Goal: Task Accomplishment & Management: Use online tool/utility

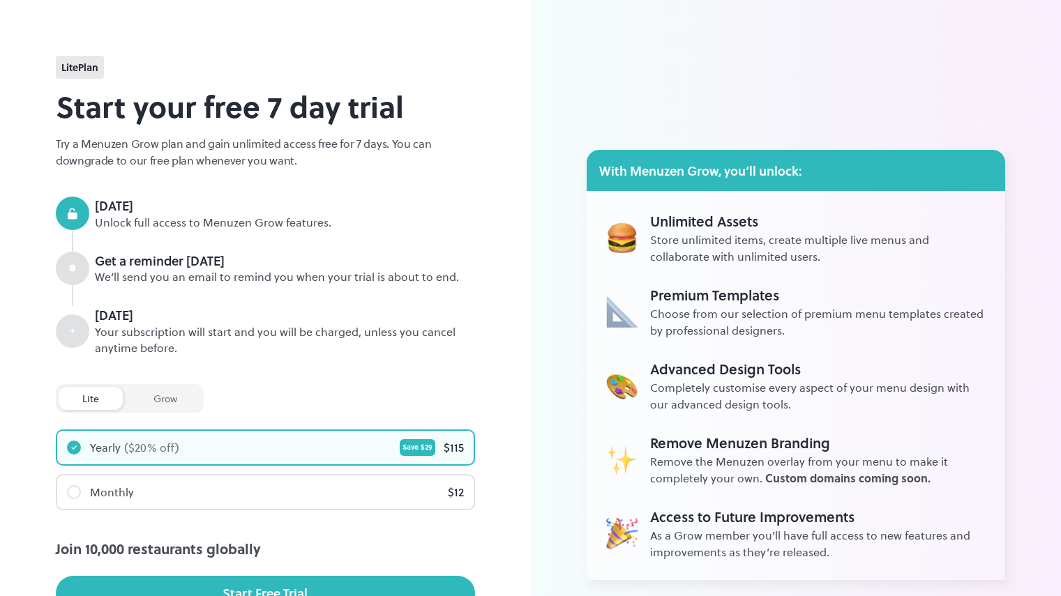
click at [72, 493] on div at bounding box center [74, 492] width 14 height 14
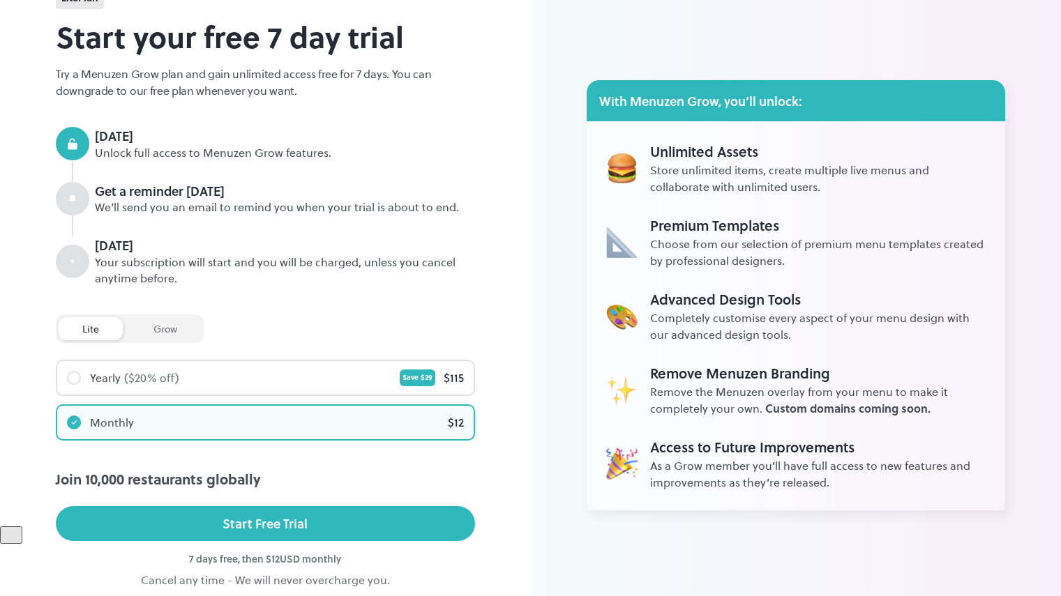
scroll to position [134, 0]
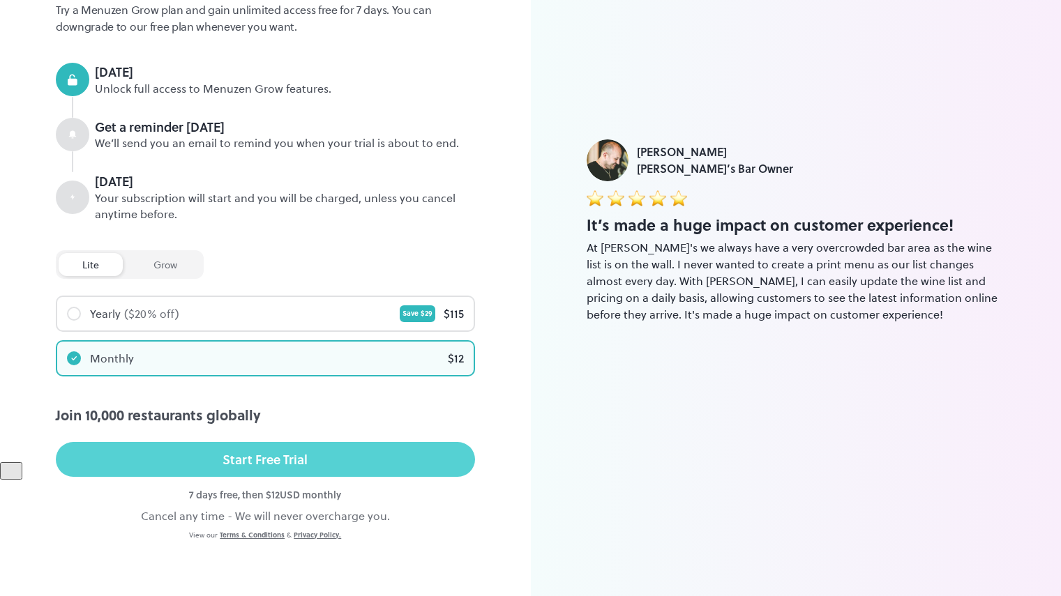
click at [266, 460] on div "Start Free Trial" at bounding box center [264, 459] width 85 height 21
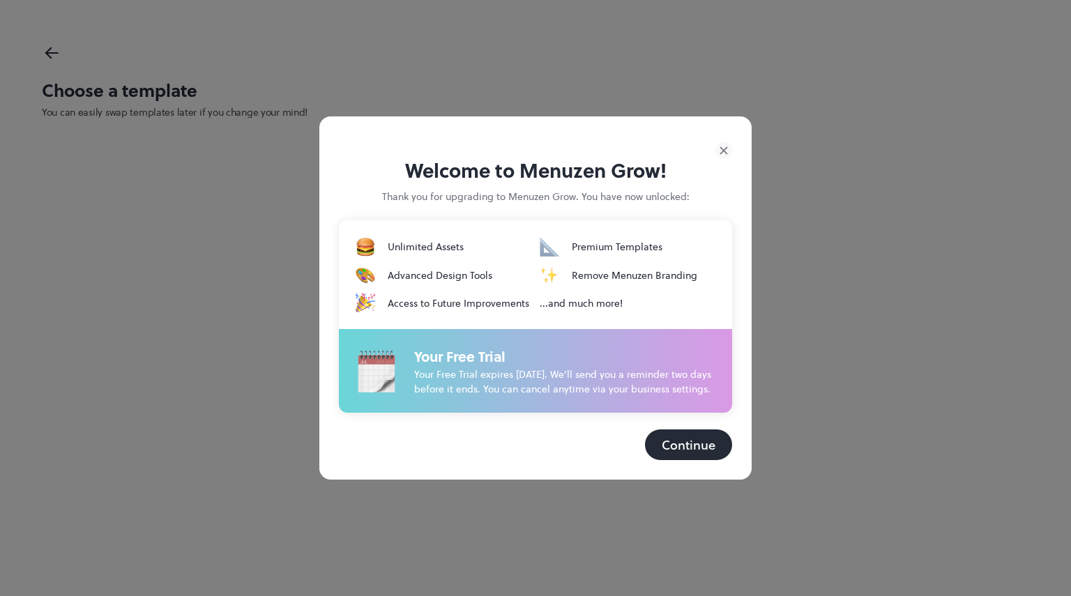
click at [676, 448] on button "Continue" at bounding box center [688, 445] width 87 height 31
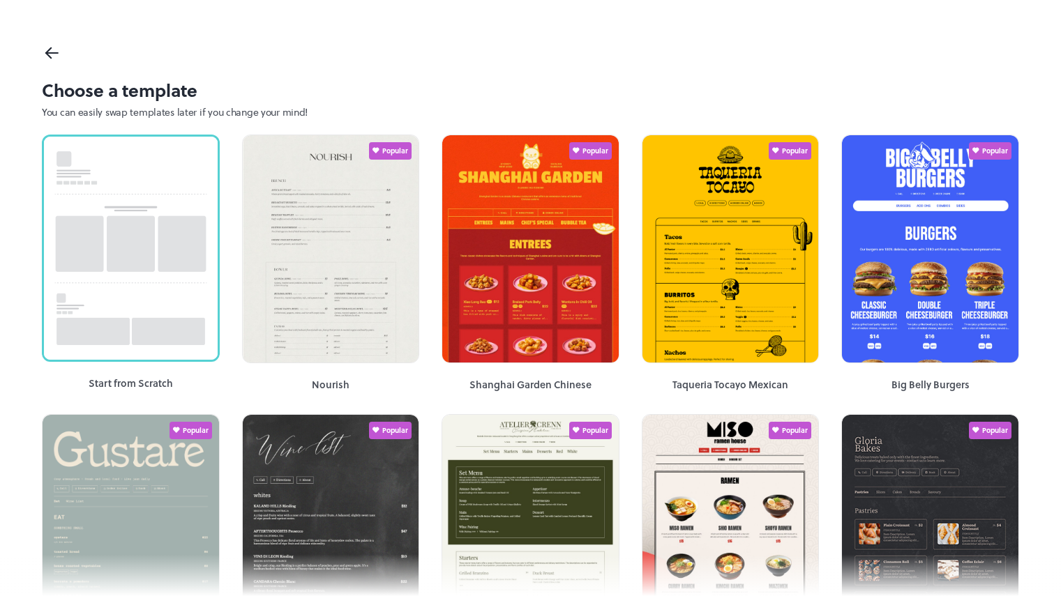
click at [50, 56] on icon at bounding box center [48, 55] width 5 height 5
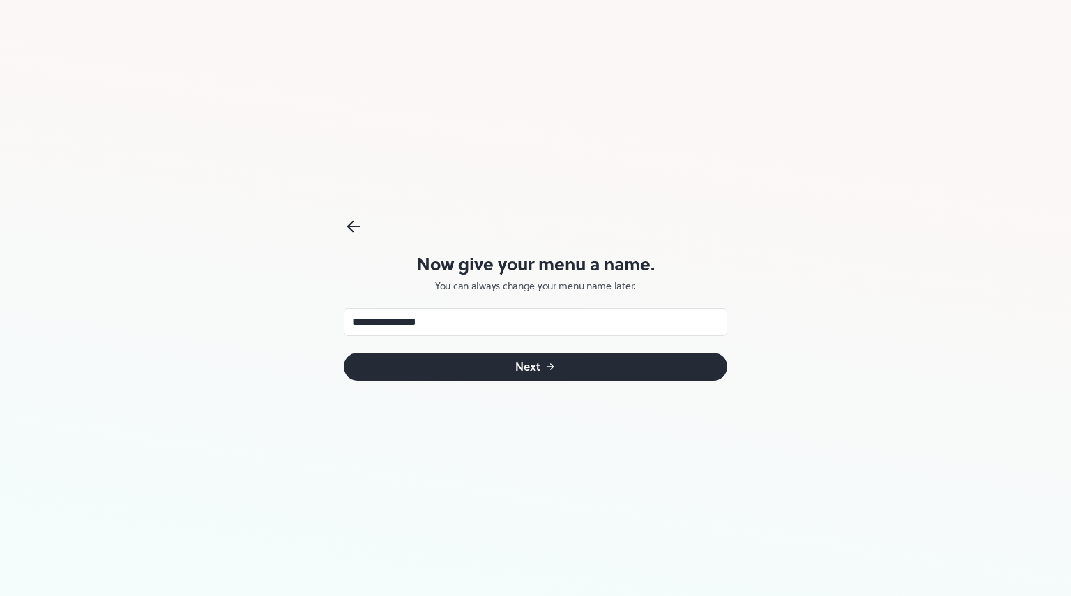
click at [554, 368] on icon "submit" at bounding box center [550, 366] width 11 height 11
click at [357, 233] on icon at bounding box center [354, 226] width 20 height 21
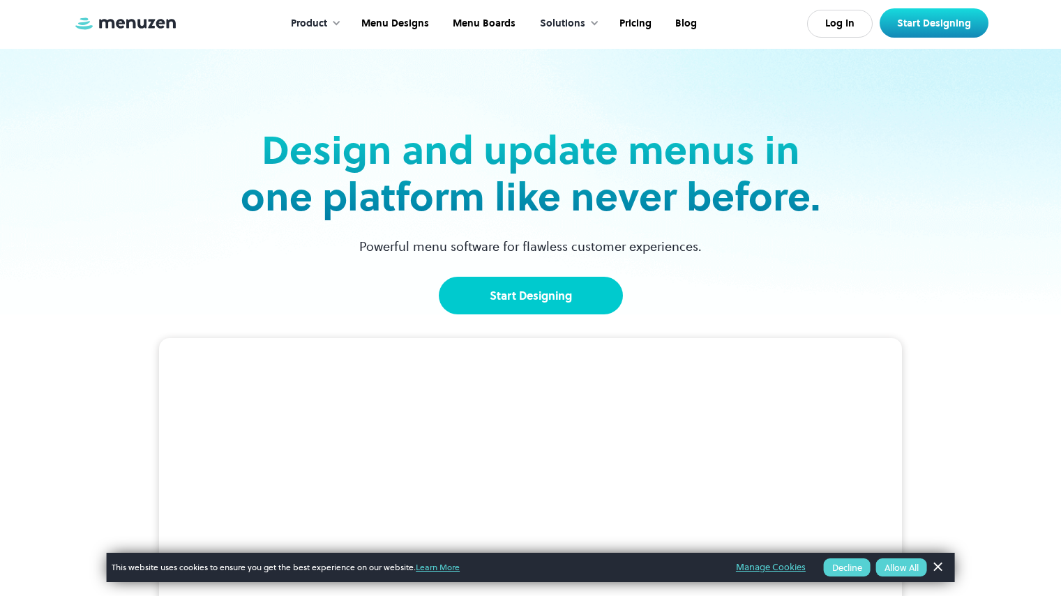
click at [524, 296] on link "Start Designing" at bounding box center [531, 296] width 184 height 38
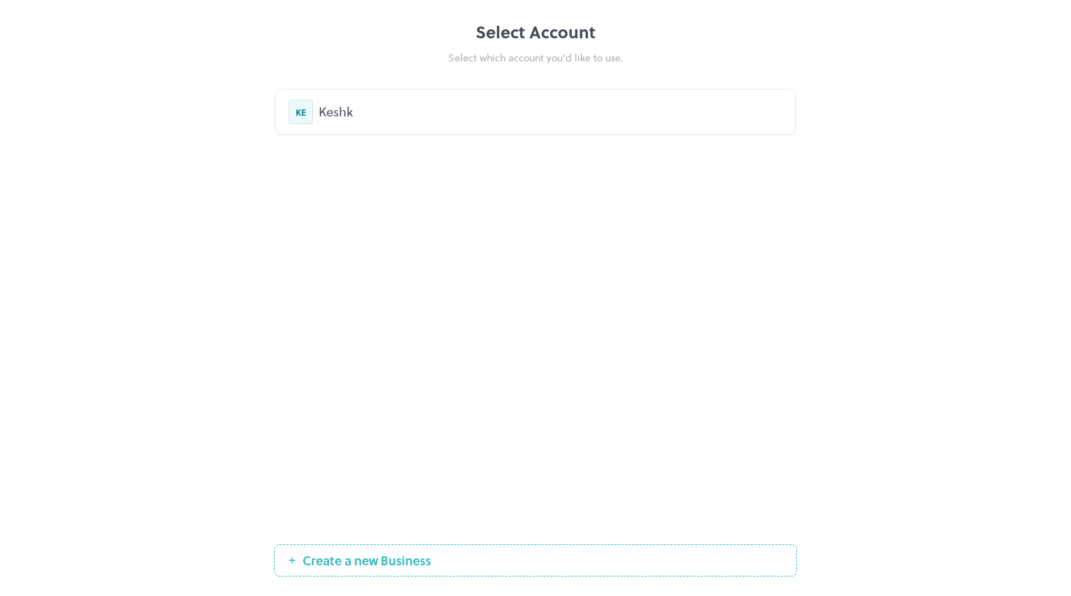
click at [328, 109] on div "Keshk" at bounding box center [551, 112] width 464 height 19
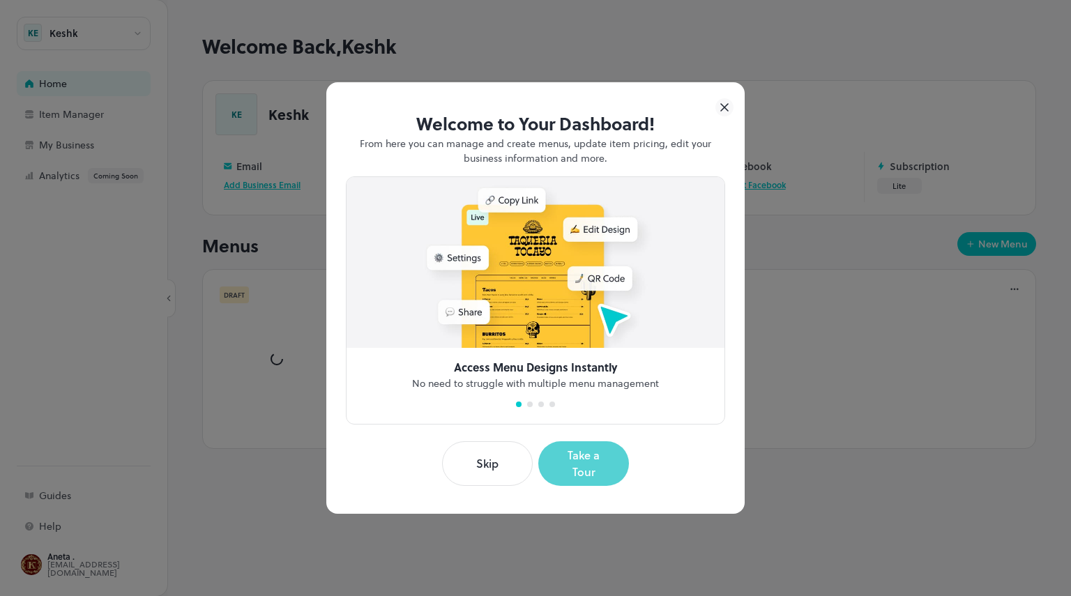
click at [575, 471] on button "Take a Tour" at bounding box center [583, 463] width 91 height 45
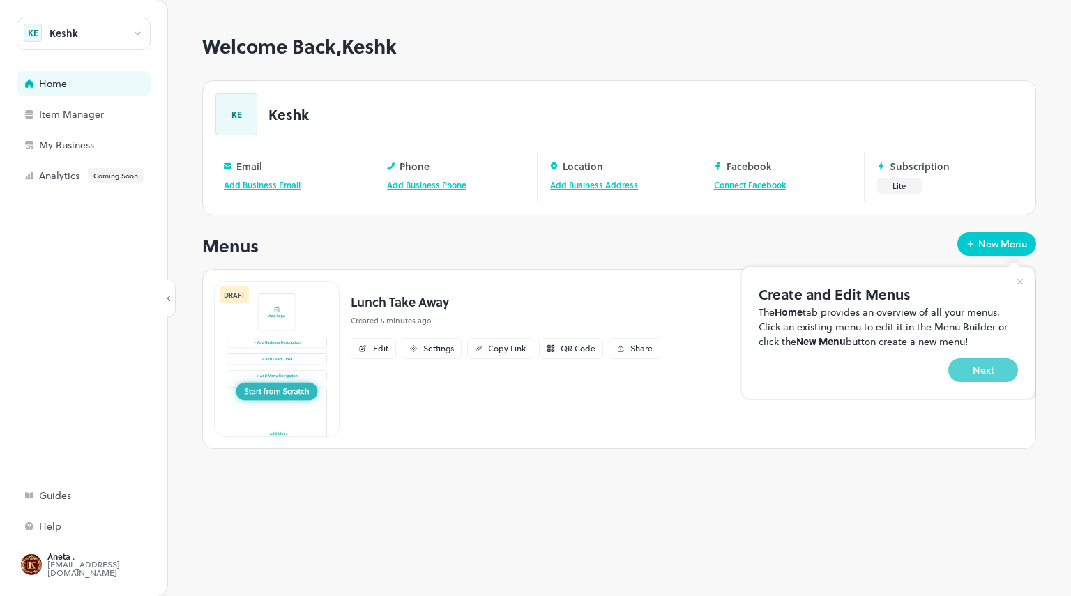
click at [990, 370] on button "Next" at bounding box center [983, 370] width 70 height 24
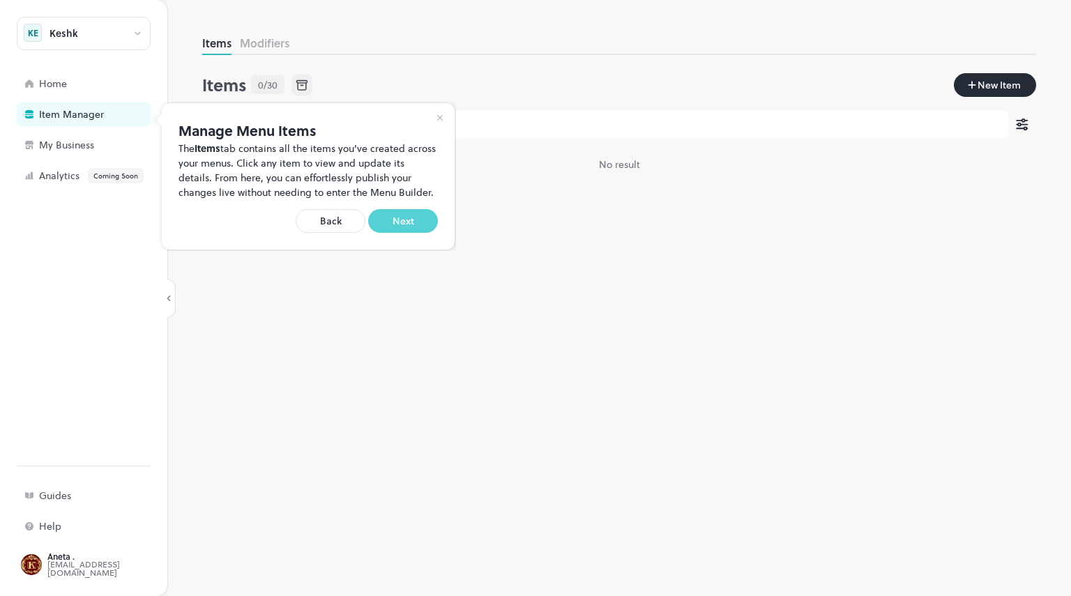
click at [403, 226] on button "Next" at bounding box center [403, 221] width 70 height 24
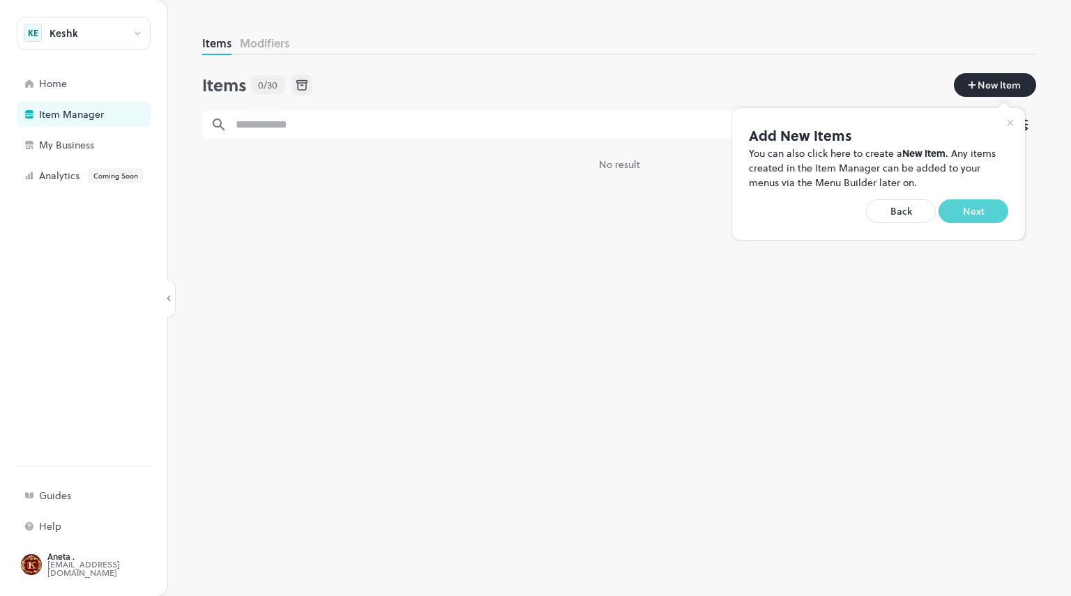
click at [980, 215] on button "Next" at bounding box center [974, 211] width 70 height 24
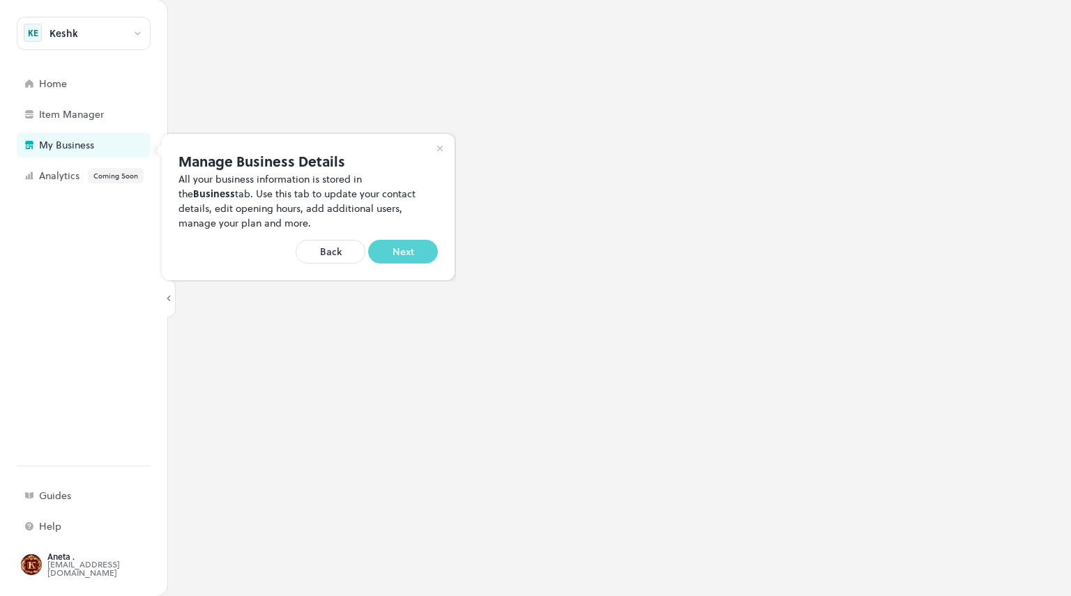
click at [415, 259] on button "Next" at bounding box center [403, 252] width 70 height 24
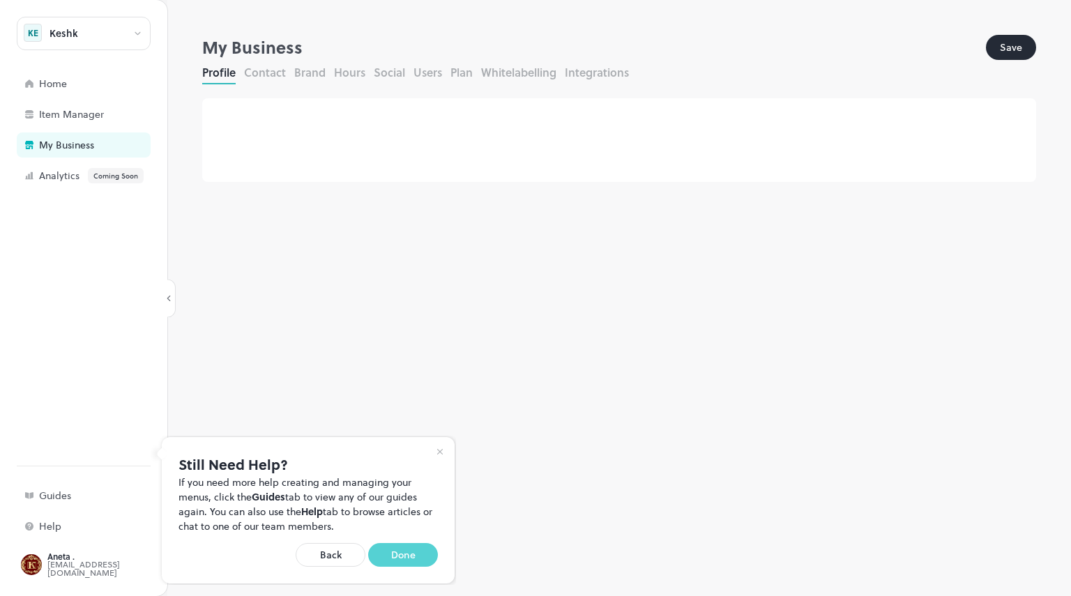
click at [412, 553] on button "Done" at bounding box center [403, 555] width 70 height 24
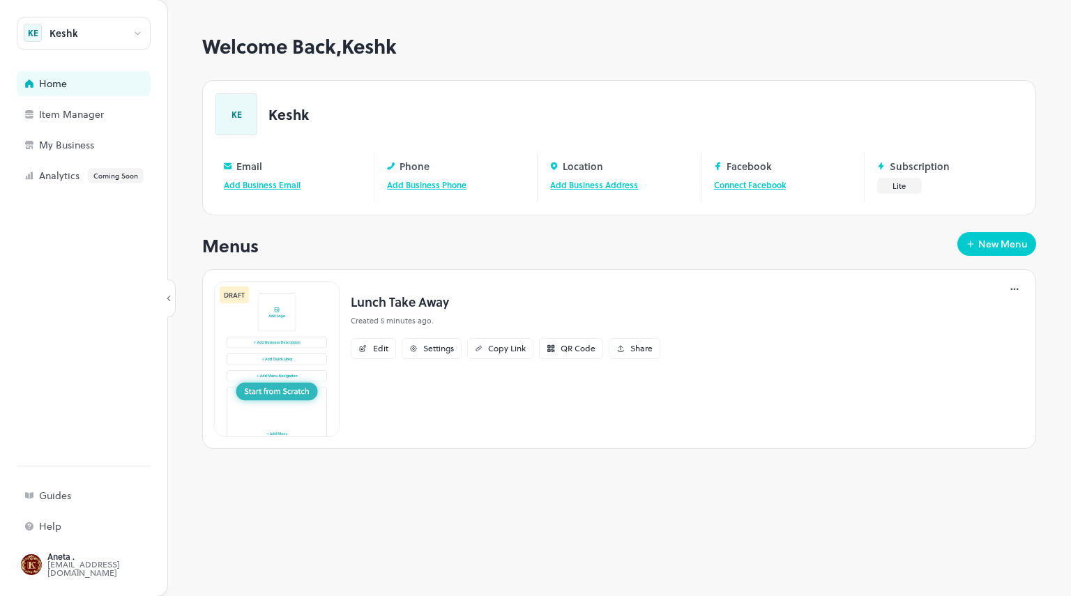
click at [271, 389] on img at bounding box center [277, 359] width 126 height 156
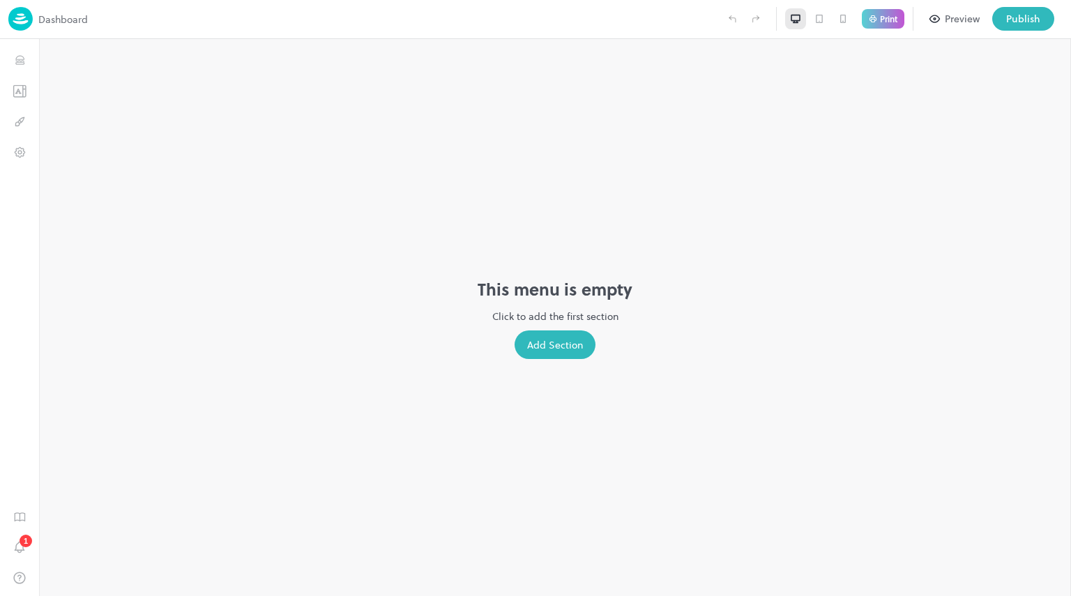
click at [562, 347] on div "Add Section" at bounding box center [555, 345] width 81 height 29
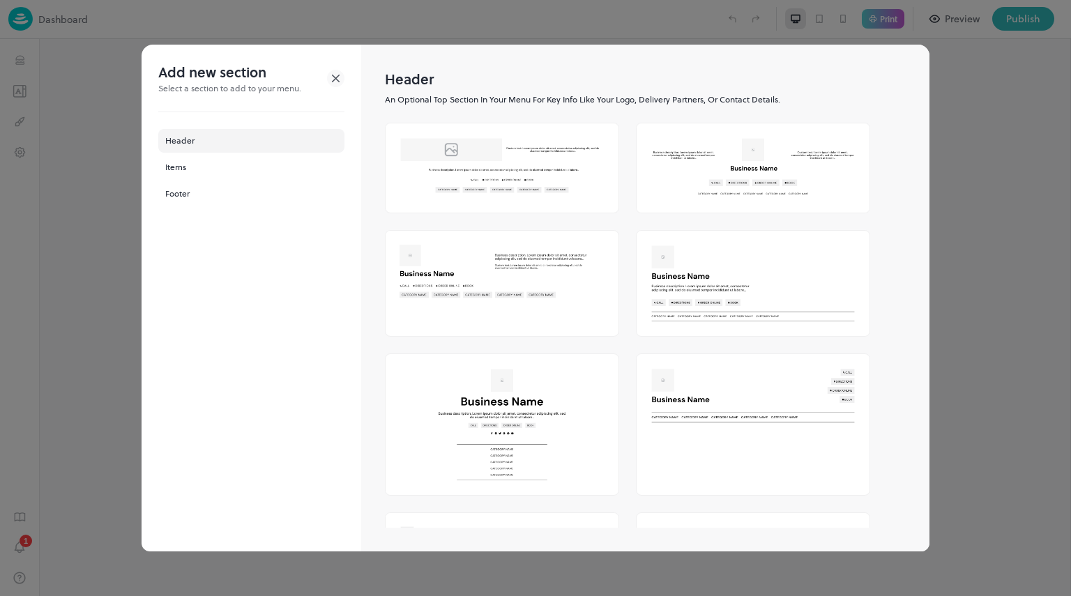
click at [201, 149] on div "Header" at bounding box center [251, 141] width 186 height 24
click at [179, 170] on div "Items" at bounding box center [251, 168] width 186 height 24
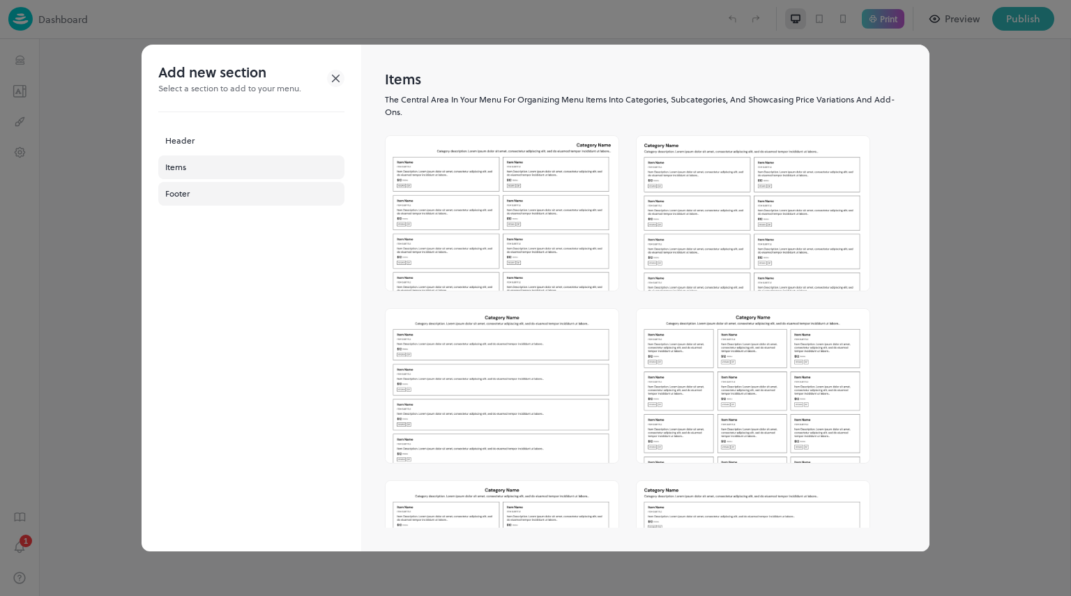
click at [183, 189] on div "Footer" at bounding box center [251, 194] width 186 height 24
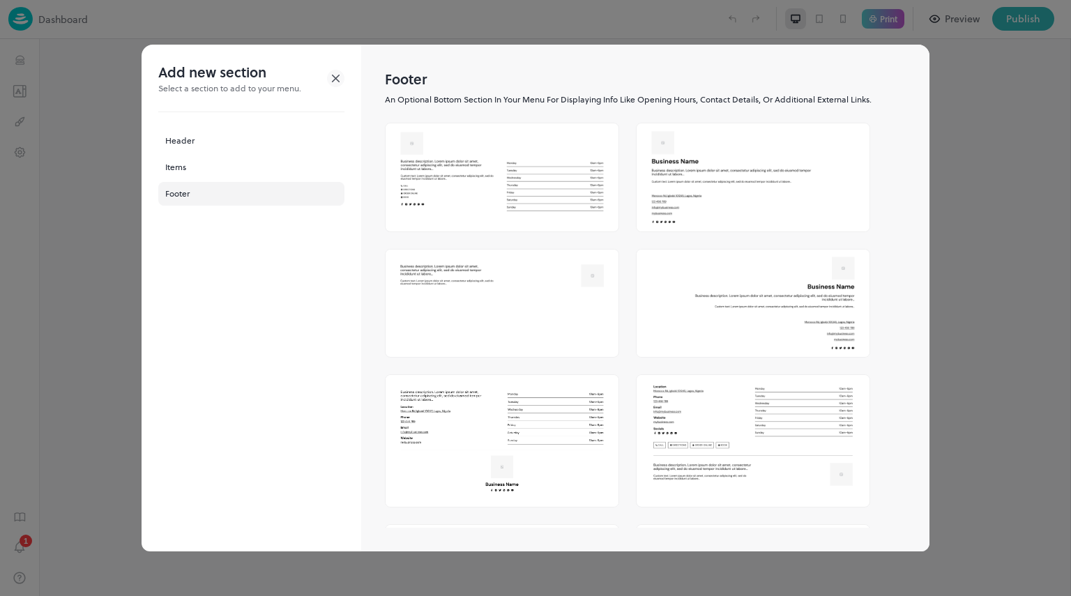
click at [333, 78] on icon at bounding box center [335, 78] width 17 height 17
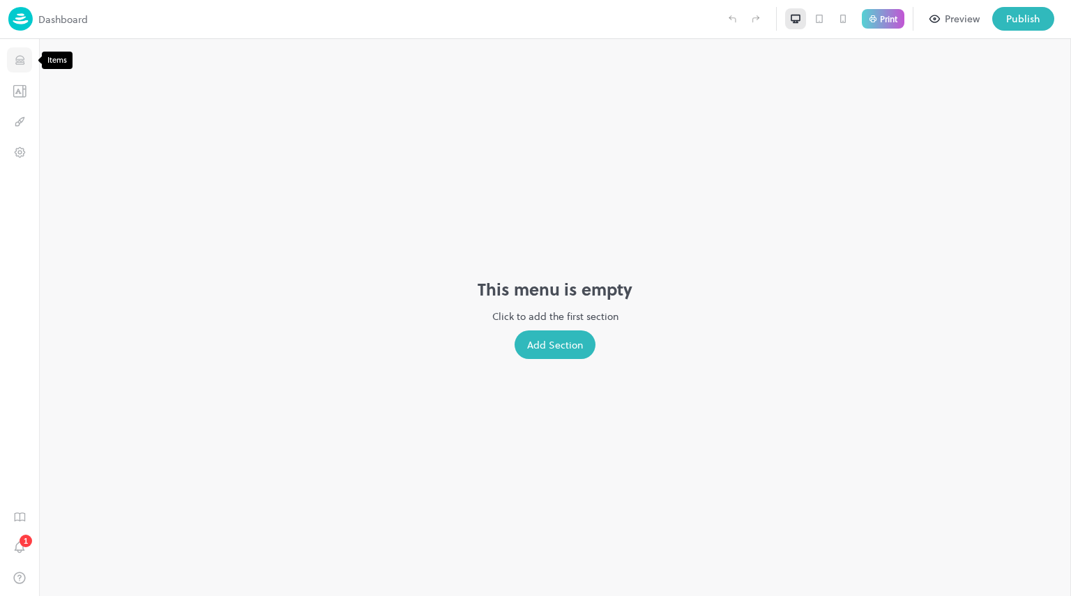
click at [21, 58] on icon "Items" at bounding box center [19, 60] width 13 height 13
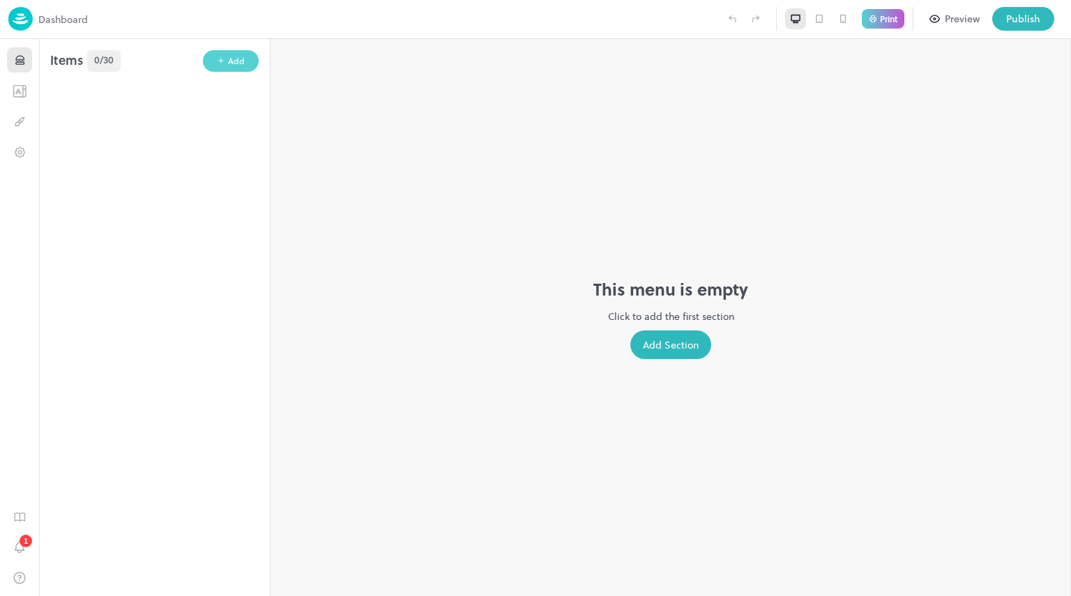
click at [236, 51] on button "Add" at bounding box center [231, 61] width 56 height 22
click at [310, 59] on div "Item" at bounding box center [342, 57] width 80 height 15
click at [338, 63] on div "New Item" at bounding box center [353, 57] width 102 height 15
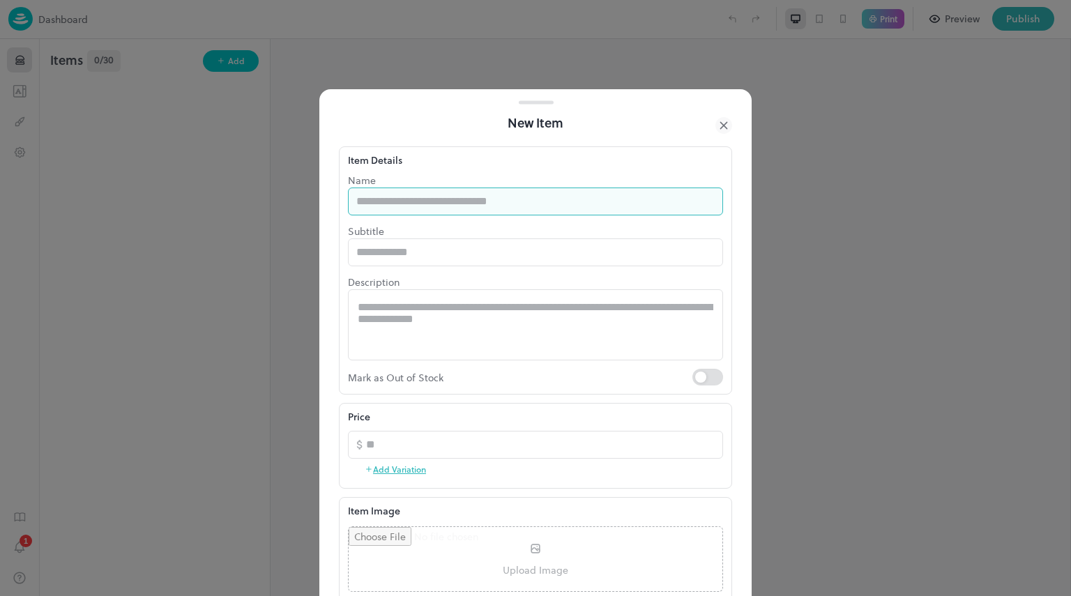
click at [392, 211] on input "text" at bounding box center [535, 202] width 375 height 28
click at [417, 198] on input "text" at bounding box center [535, 202] width 375 height 28
paste input "**********"
type input "**********"
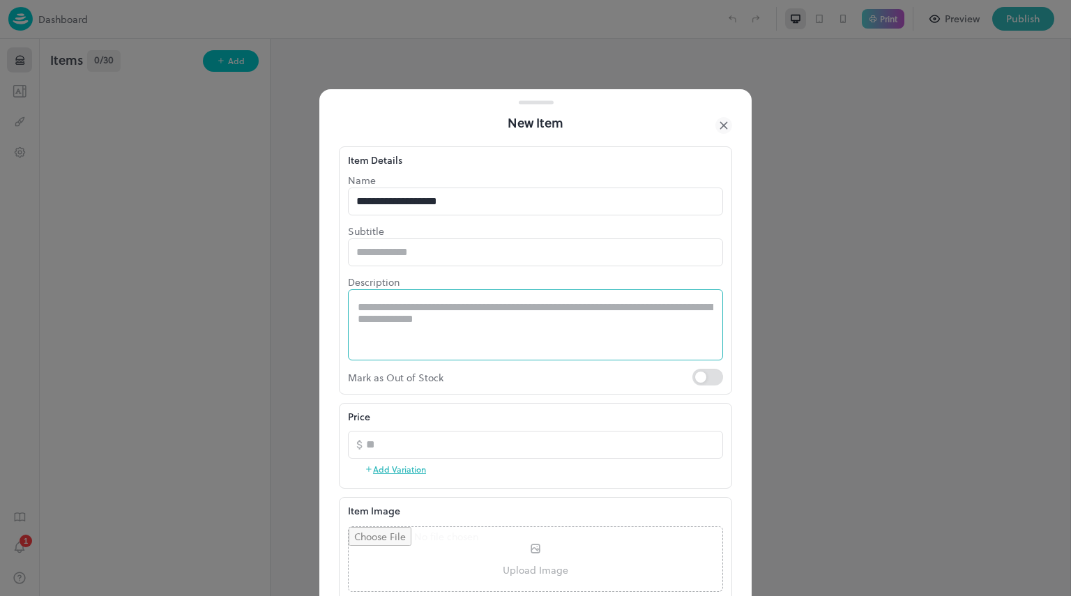
click at [394, 310] on textarea at bounding box center [536, 325] width 356 height 48
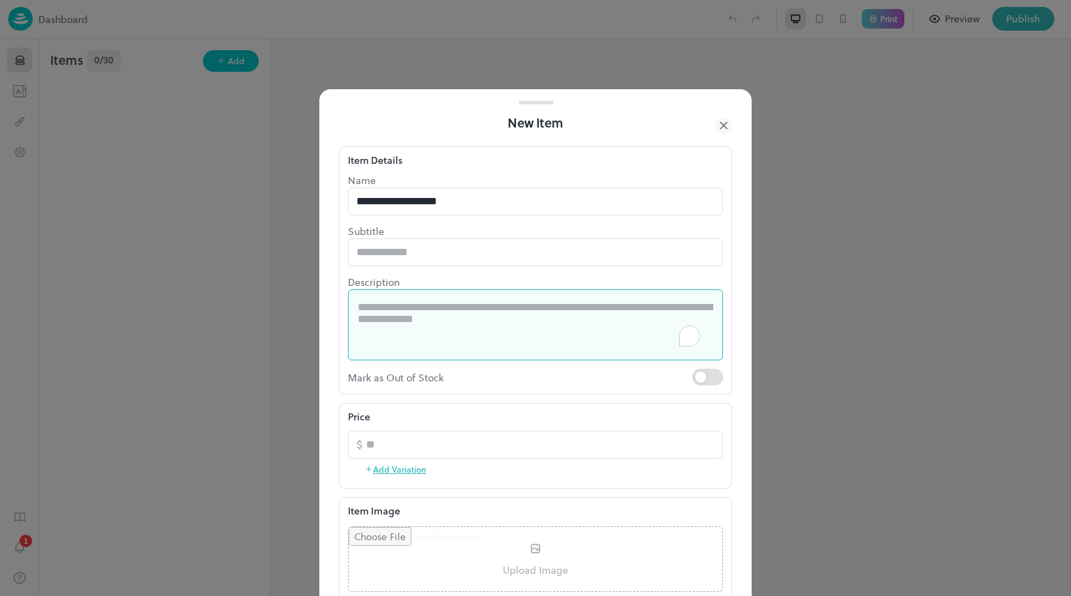
paste textarea "**********"
drag, startPoint x: 488, startPoint y: 310, endPoint x: 457, endPoint y: 316, distance: 31.9
click at [457, 316] on textarea "**********" at bounding box center [530, 325] width 345 height 48
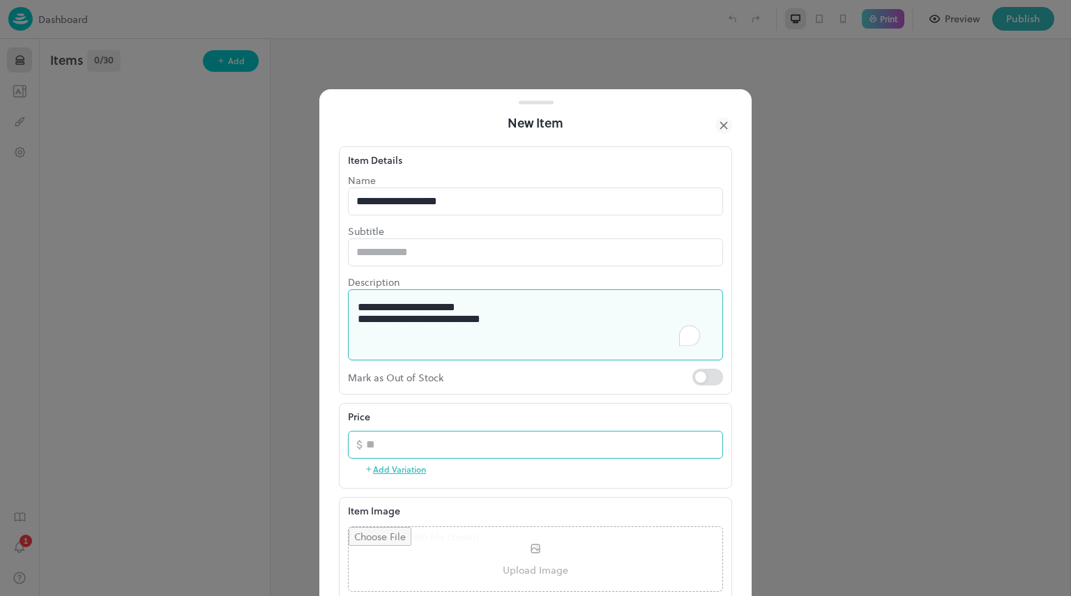
type textarea "**********"
click at [391, 441] on input "number" at bounding box center [544, 445] width 357 height 28
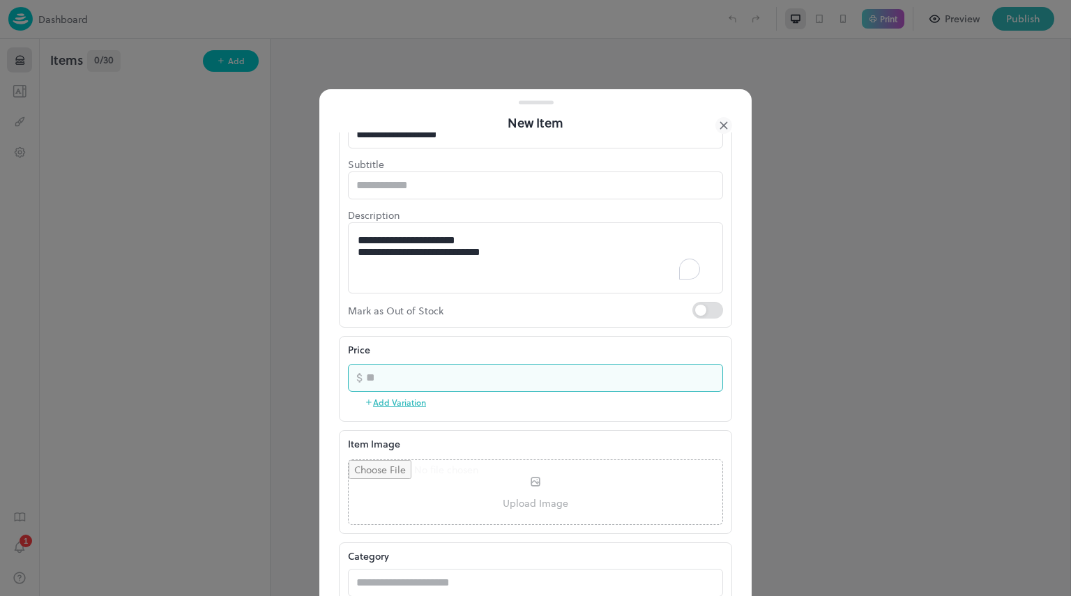
scroll to position [139, 0]
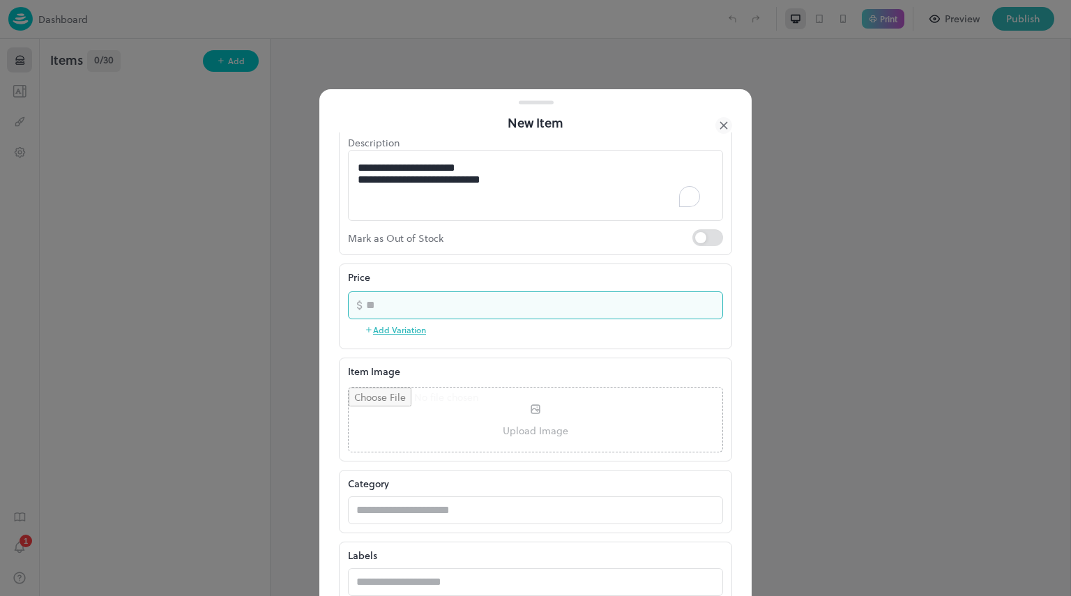
type input "****"
click at [491, 438] on input "file" at bounding box center [536, 420] width 374 height 64
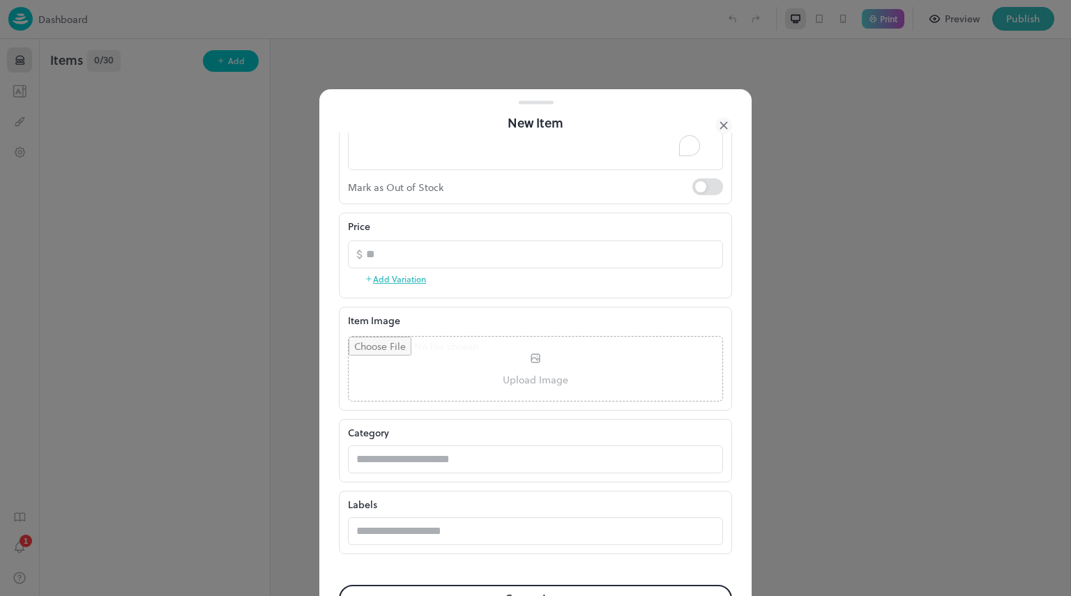
scroll to position [209, 0]
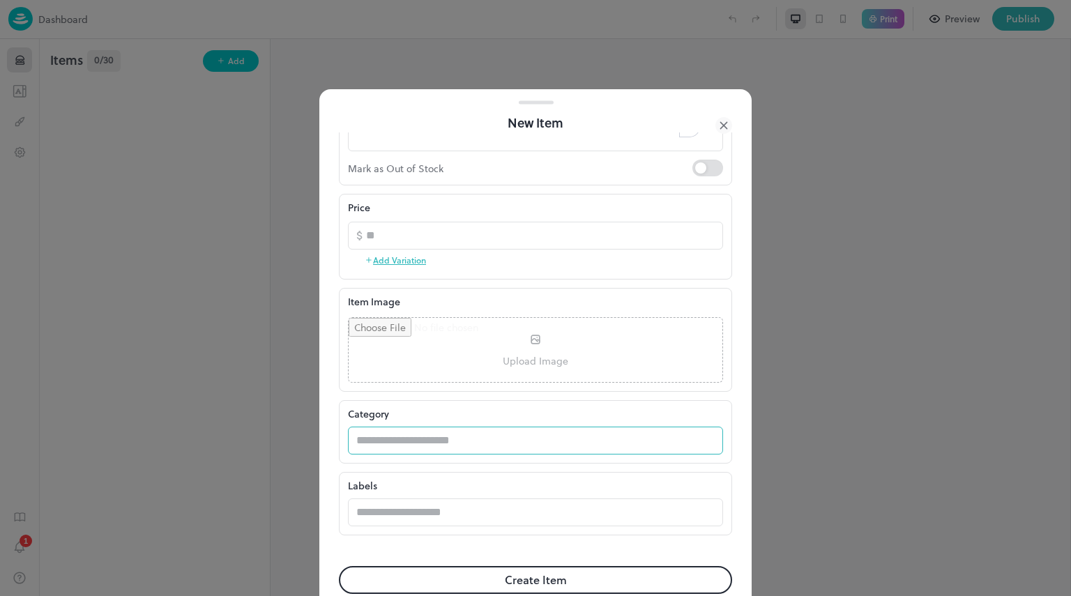
click at [370, 446] on input "text" at bounding box center [522, 441] width 348 height 28
type input "*******"
click at [489, 532] on div "Labels ​" at bounding box center [535, 503] width 393 height 63
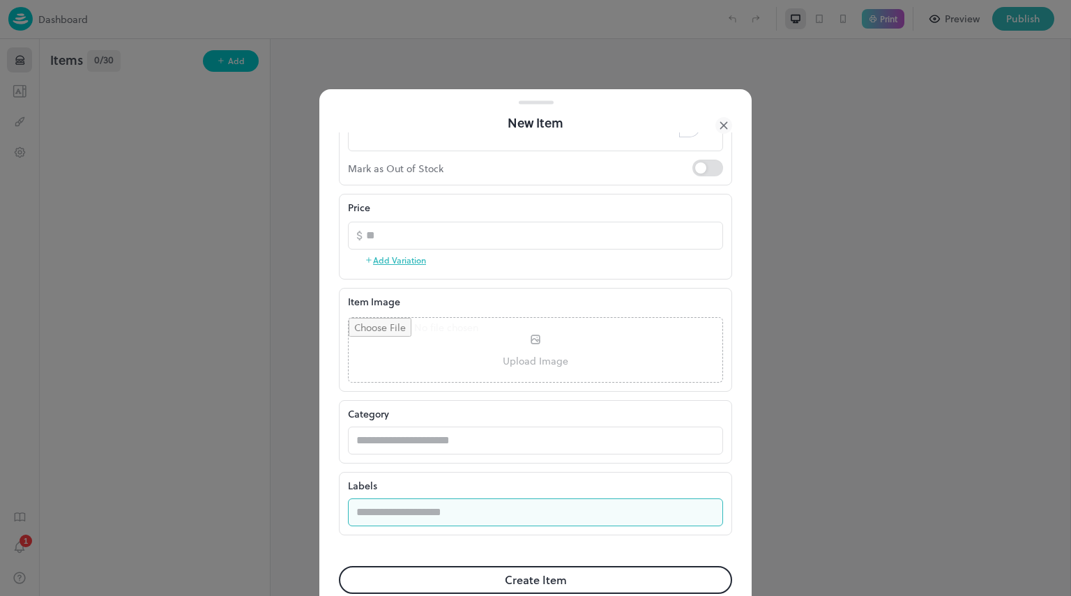
click at [454, 522] on input "text" at bounding box center [535, 513] width 375 height 28
click at [422, 446] on input "text" at bounding box center [522, 441] width 348 height 28
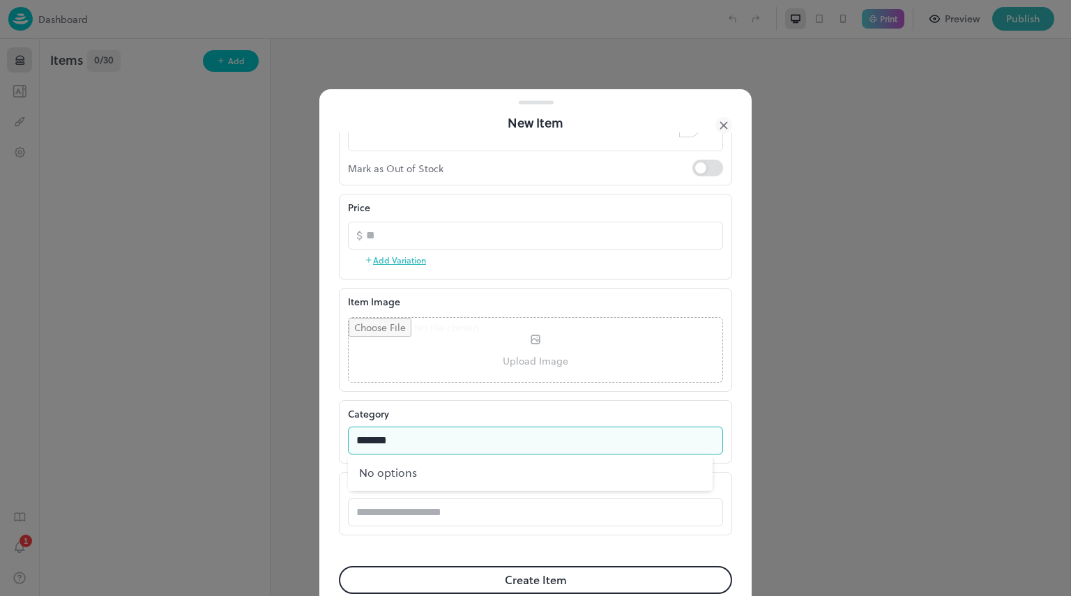
click at [423, 444] on input "*******" at bounding box center [522, 441] width 348 height 28
click at [517, 485] on div "No options" at bounding box center [530, 473] width 365 height 36
type input "*******"
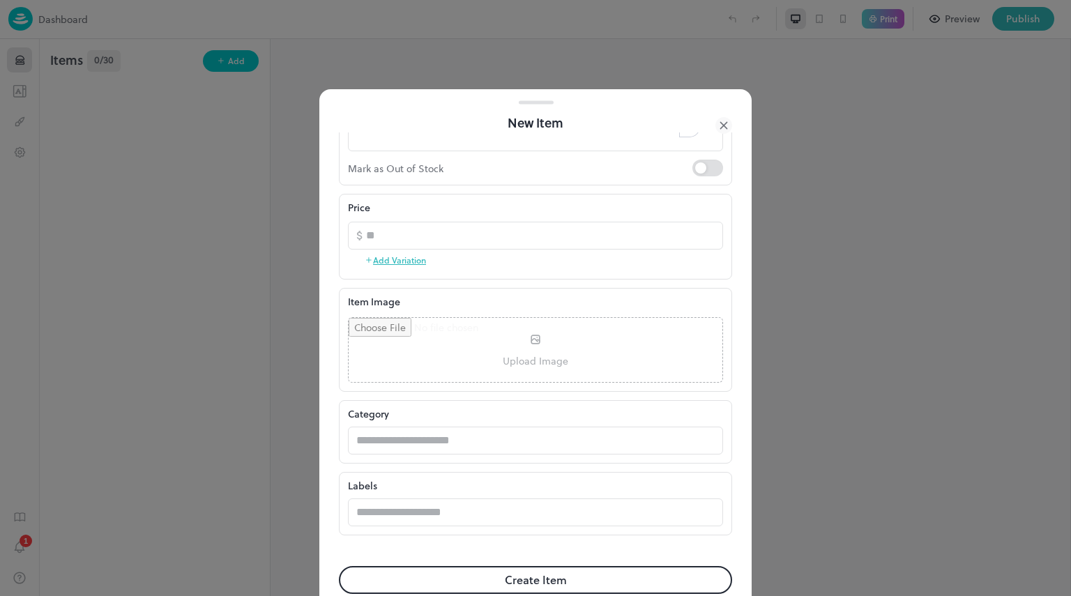
click at [727, 126] on icon at bounding box center [724, 125] width 17 height 17
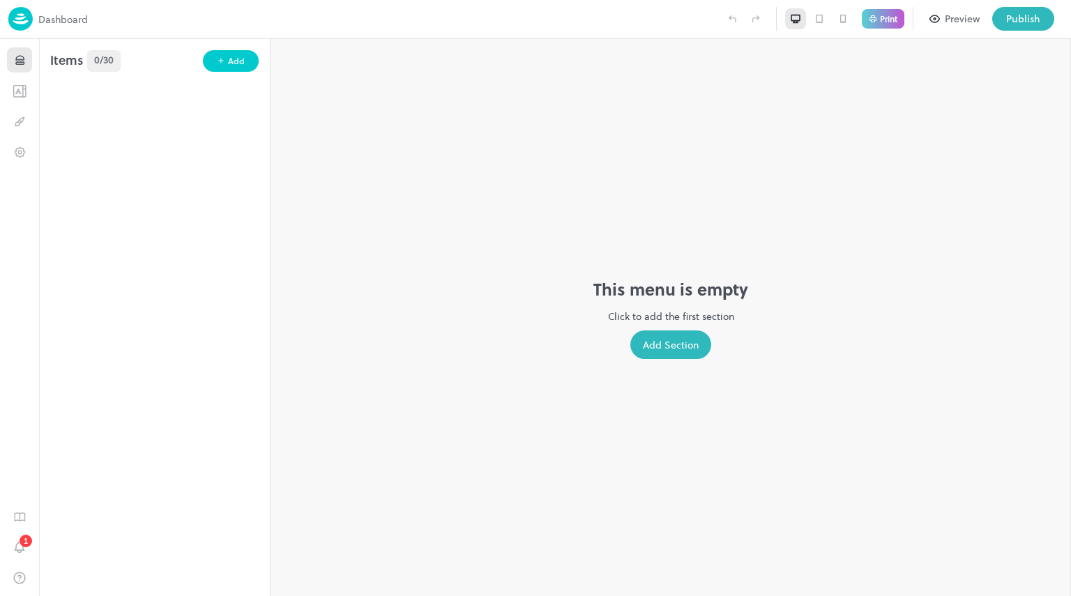
click at [20, 20] on img at bounding box center [20, 19] width 24 height 24
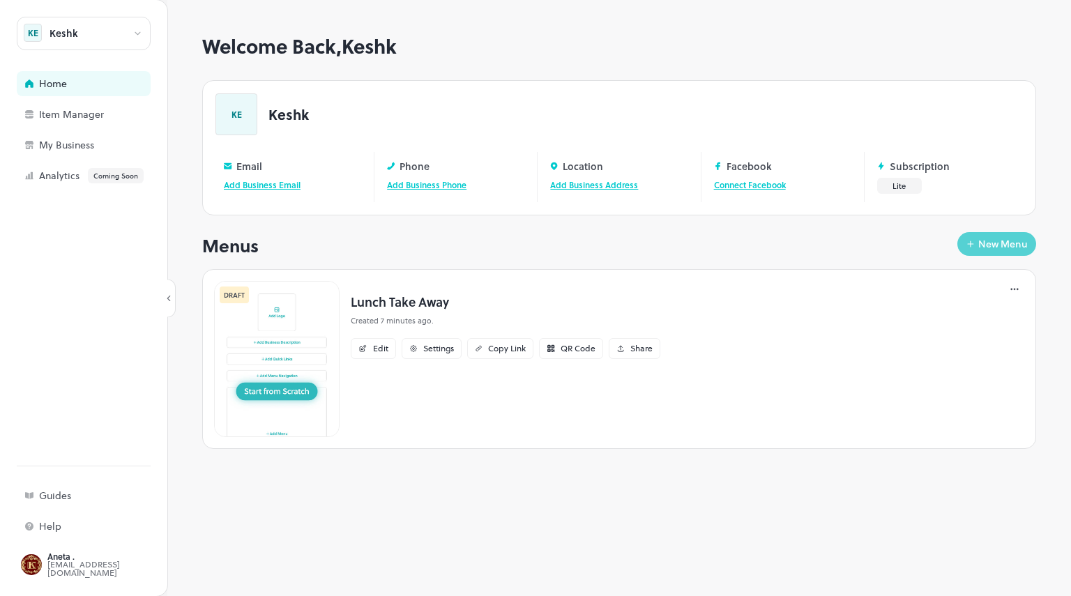
click at [1016, 241] on div "New Menu" at bounding box center [1003, 244] width 50 height 10
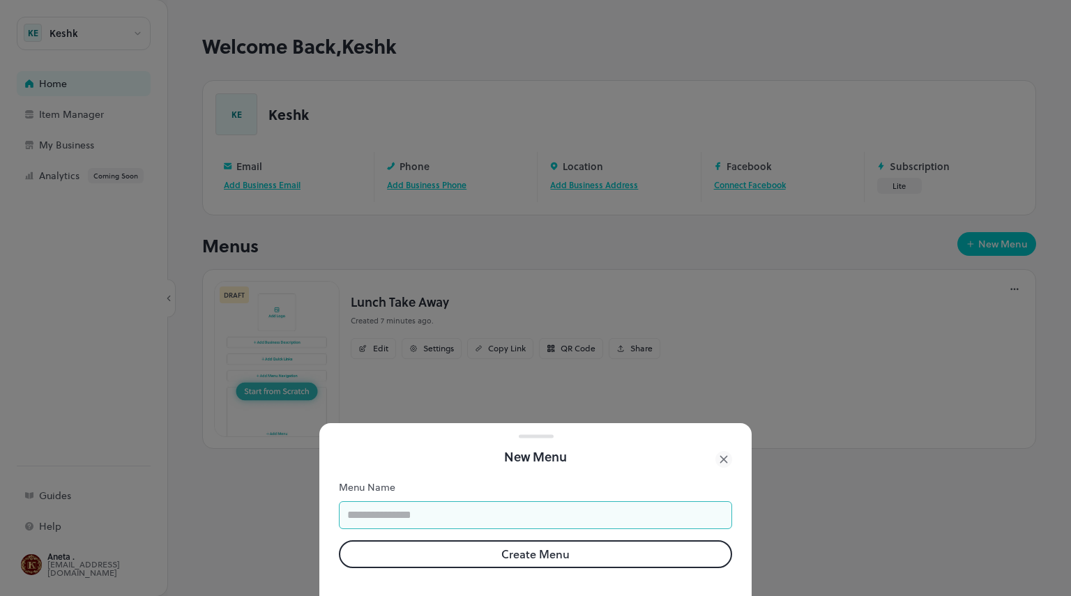
click at [407, 504] on input "text" at bounding box center [535, 515] width 393 height 28
type input "*****"
click at [362, 541] on button "Create Menu" at bounding box center [535, 554] width 393 height 28
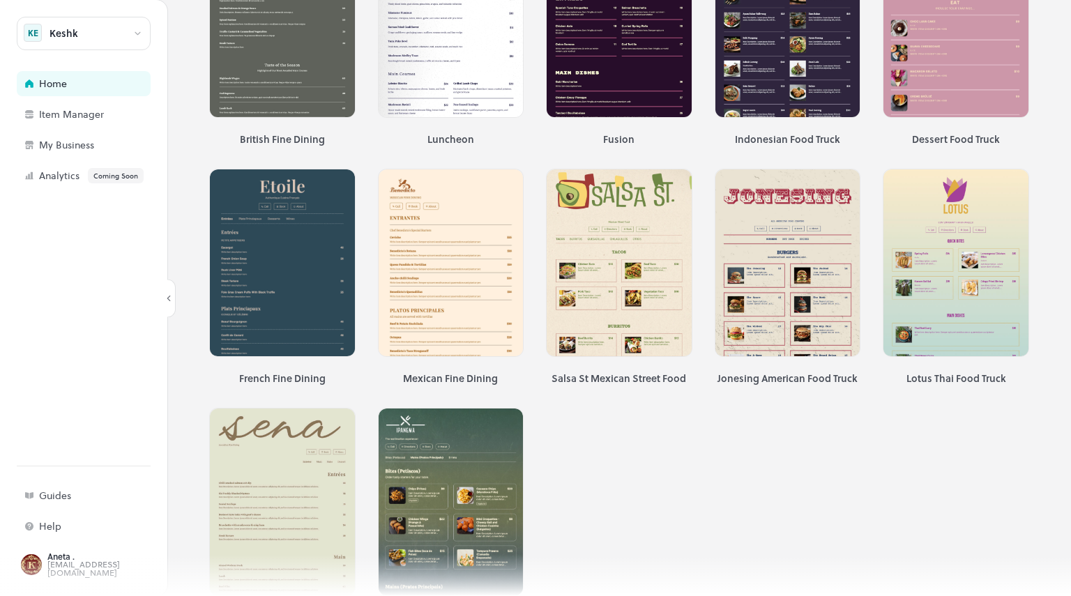
scroll to position [2608, 0]
